Goal: Register for event/course

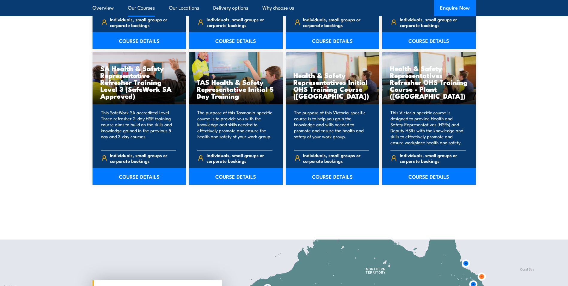
scroll to position [898, 0]
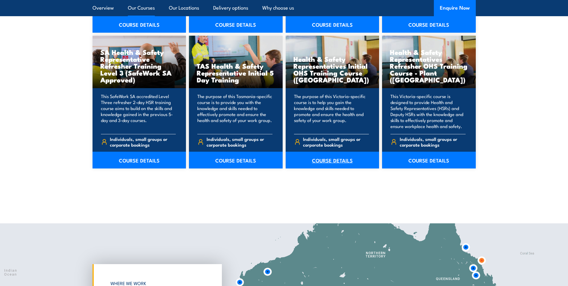
click at [321, 159] on link "COURSE DETAILS" at bounding box center [333, 160] width 94 height 17
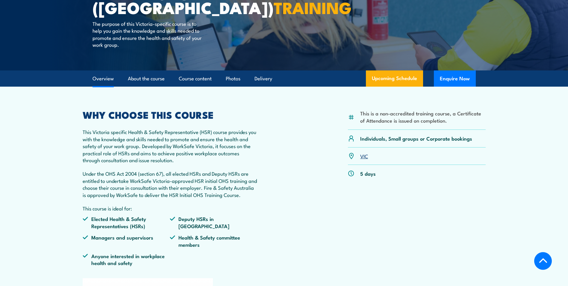
scroll to position [60, 0]
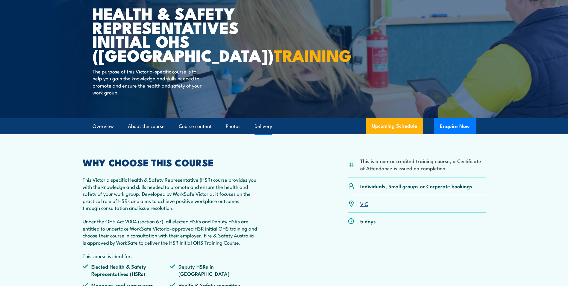
click at [262, 128] on link "Delivery" at bounding box center [264, 126] width 18 height 16
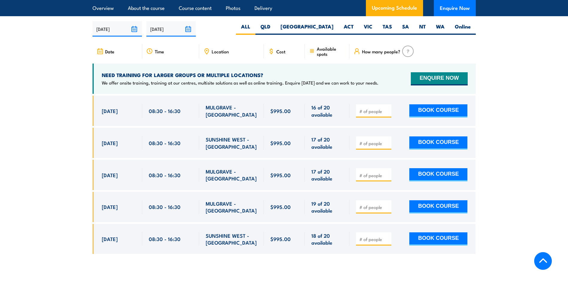
scroll to position [1102, 0]
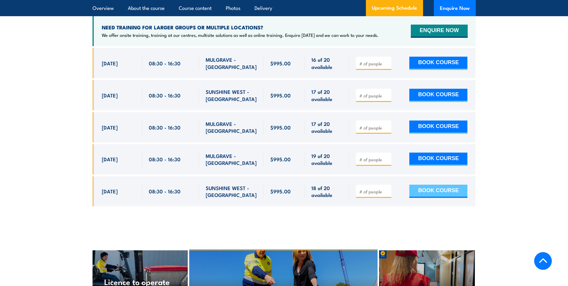
click at [427, 184] on button "BOOK COURSE" at bounding box center [438, 190] width 58 height 13
type input "1"
click at [434, 184] on button "BOOK COURSE" at bounding box center [438, 190] width 58 height 13
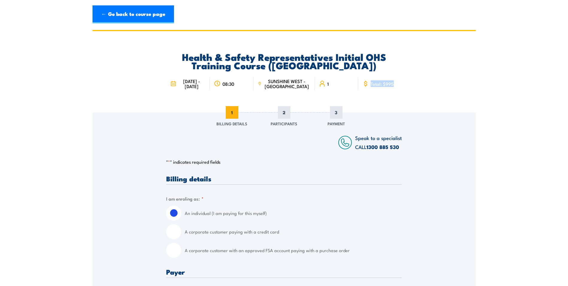
drag, startPoint x: 392, startPoint y: 87, endPoint x: 368, endPoint y: 86, distance: 23.7
click at [368, 86] on div "Total: $995" at bounding box center [380, 83] width 44 height 13
copy span "Total: $995"
click at [134, 19] on link "← Go back to course page" at bounding box center [133, 14] width 81 height 18
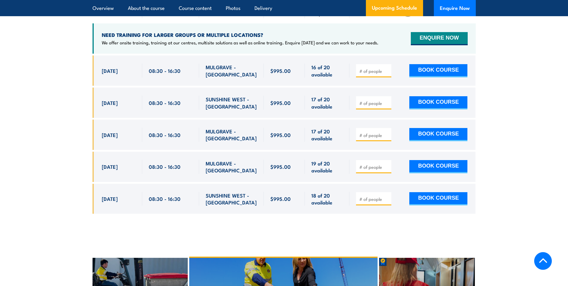
scroll to position [1100, 0]
